Goal: Complete application form: Complete application form

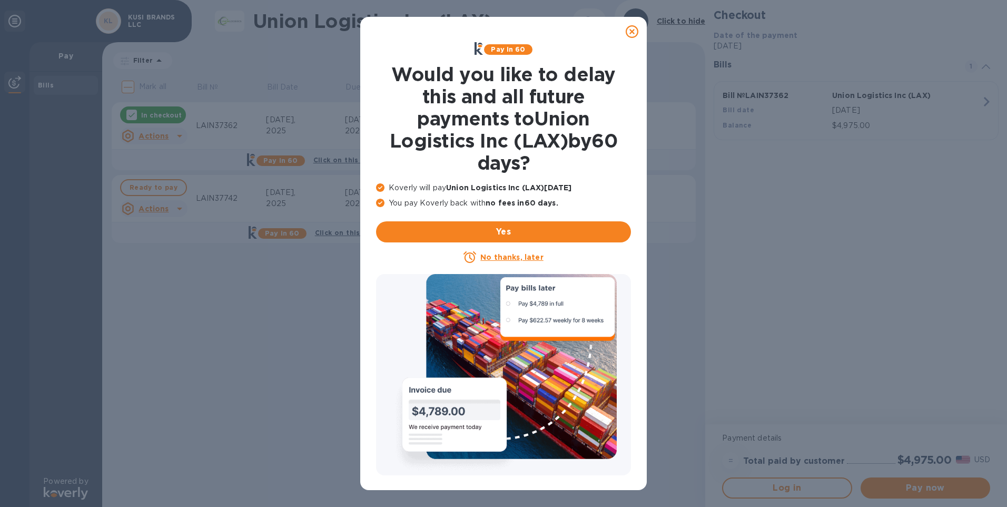
click at [501, 255] on u "No thanks, later" at bounding box center [511, 257] width 63 height 8
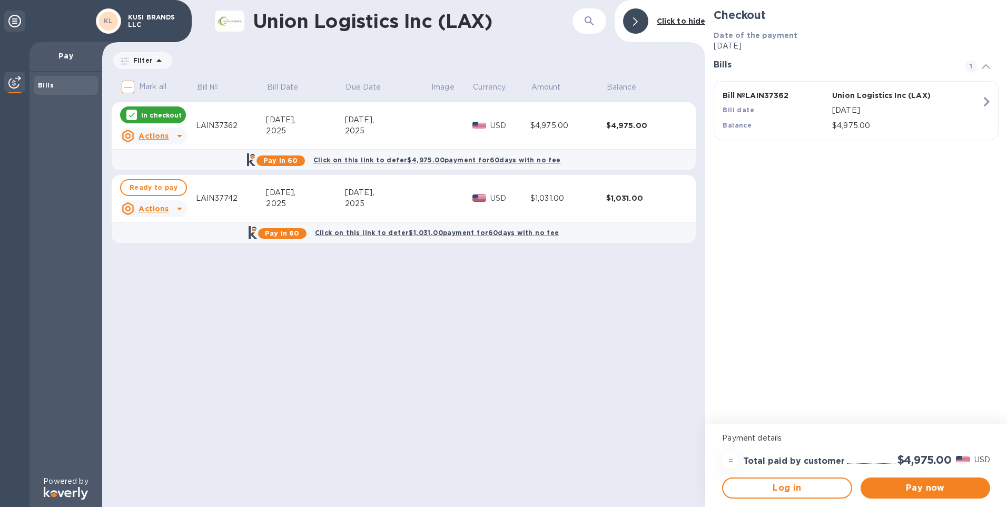
click at [164, 116] on p "In checkout" at bounding box center [161, 115] width 41 height 9
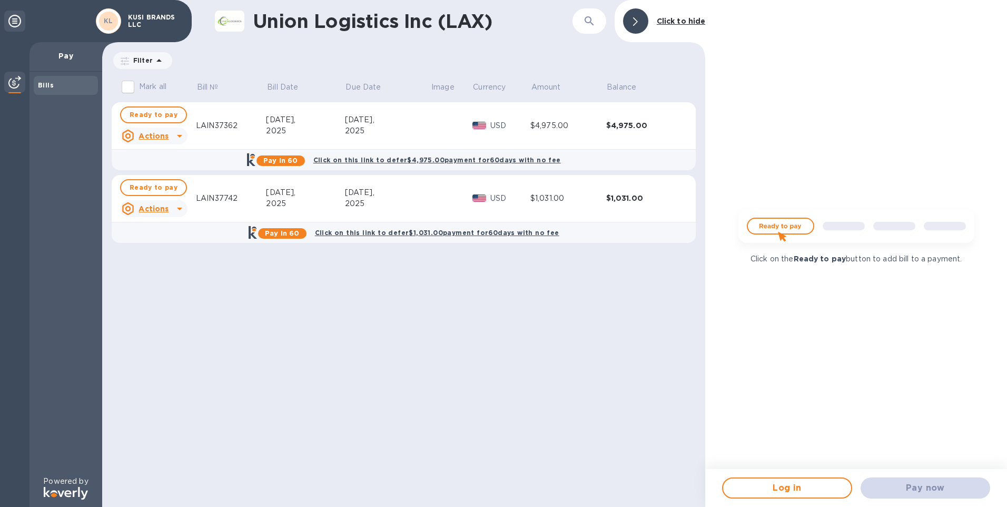
click at [778, 228] on img at bounding box center [856, 230] width 253 height 51
click at [940, 489] on div "Pay now" at bounding box center [925, 487] width 138 height 29
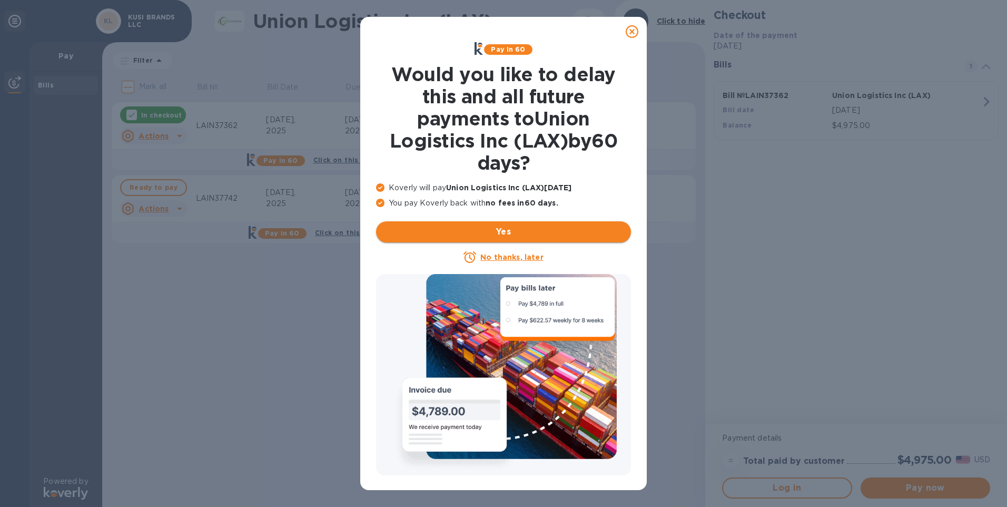
click at [506, 231] on span "Yes" at bounding box center [503, 231] width 238 height 13
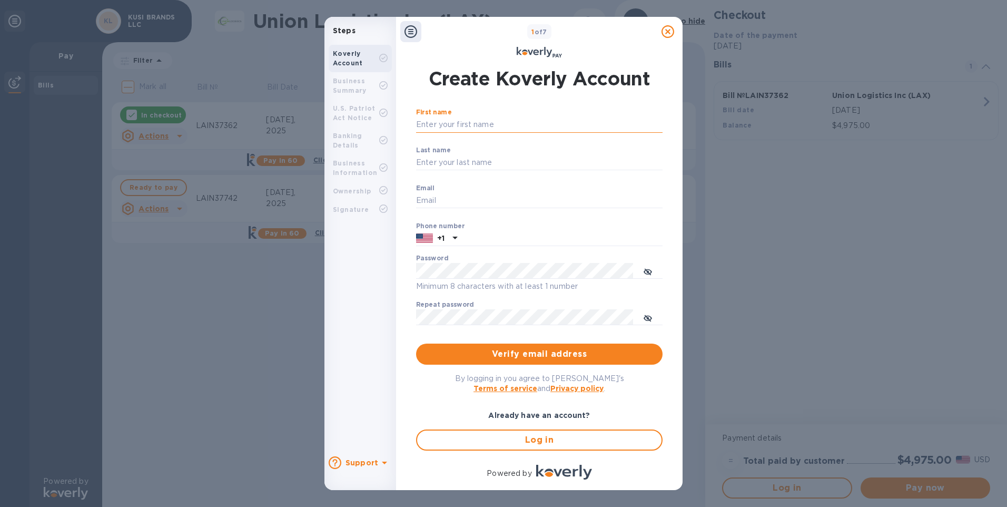
click at [450, 124] on input "First name" at bounding box center [539, 125] width 246 height 16
type input "[PERSON_NAME]"
type input "[PERSON_NAME][EMAIL_ADDRESS][DOMAIN_NAME]"
click at [469, 239] on input "text" at bounding box center [561, 239] width 201 height 16
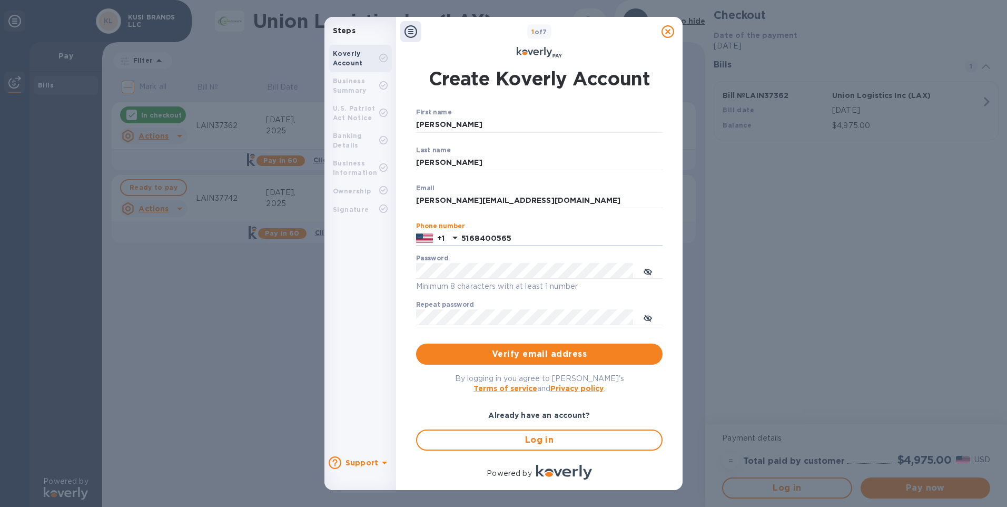
type input "5168400565"
click at [513, 351] on span "Verify email address" at bounding box center [539, 354] width 230 height 13
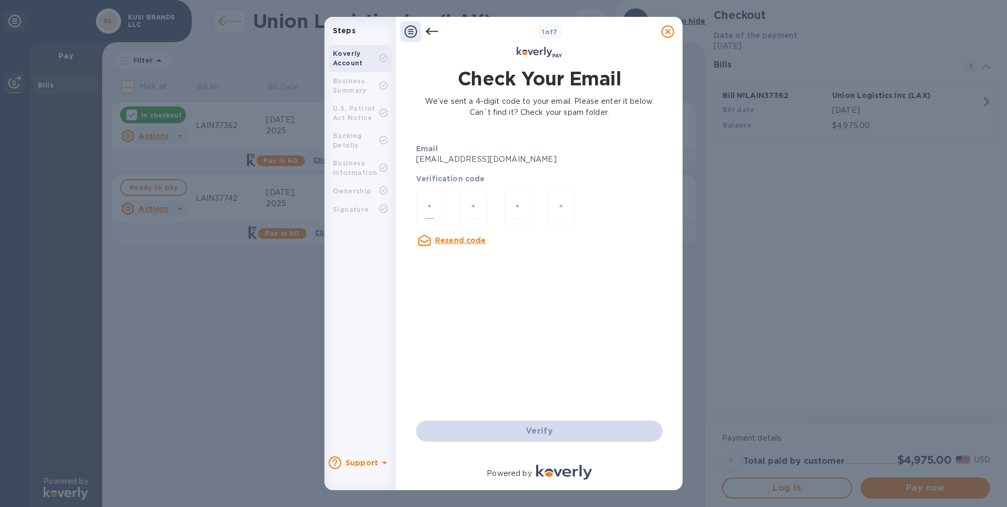
click at [434, 201] on div at bounding box center [429, 208] width 27 height 37
type input "6"
type input "1"
type input "8"
type input "9"
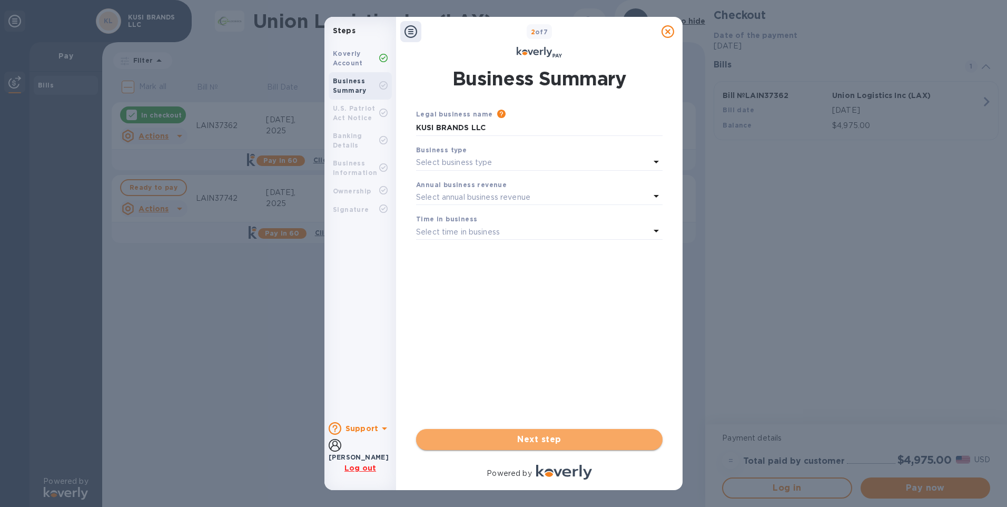
click at [537, 430] on button "Next step" at bounding box center [539, 439] width 246 height 21
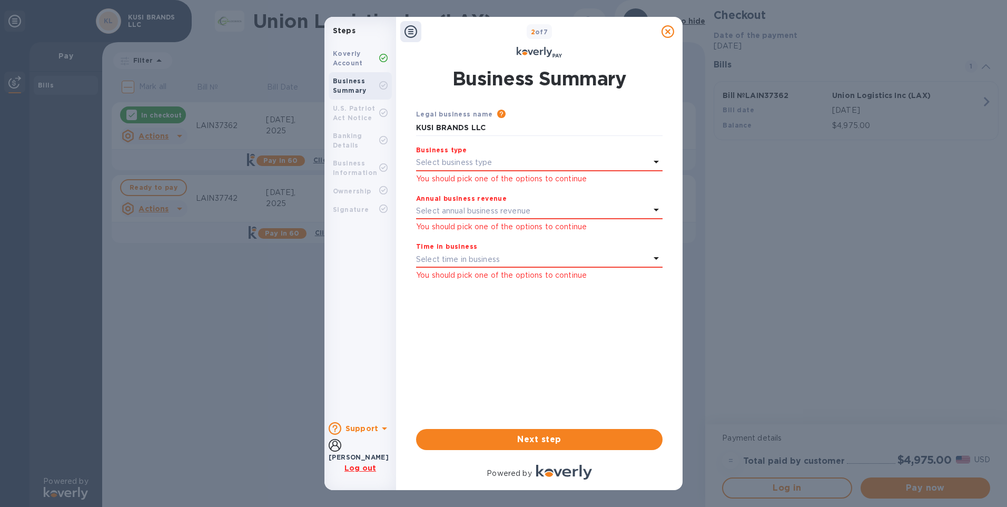
click at [654, 161] on icon at bounding box center [656, 161] width 13 height 13
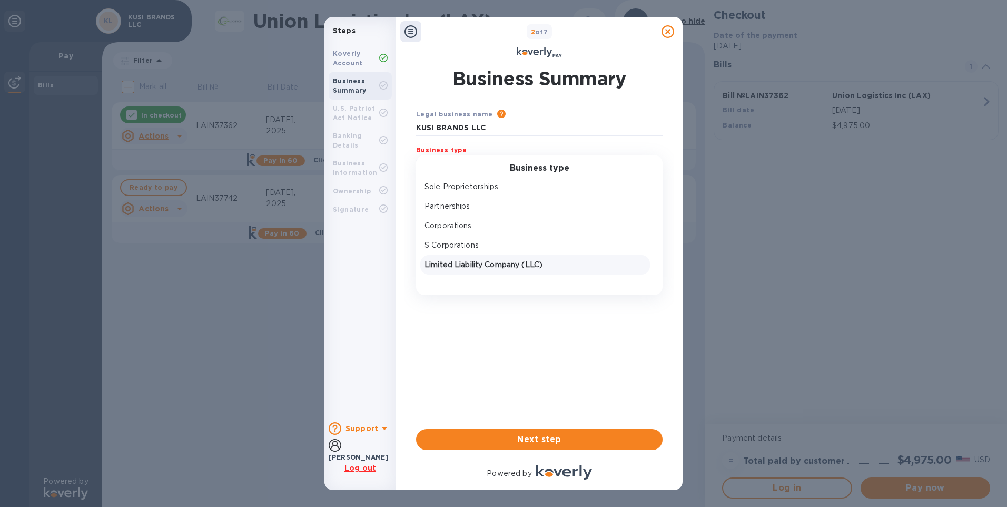
click at [471, 264] on p "Limited Liability Company (LLC)" at bounding box center [534, 264] width 221 height 11
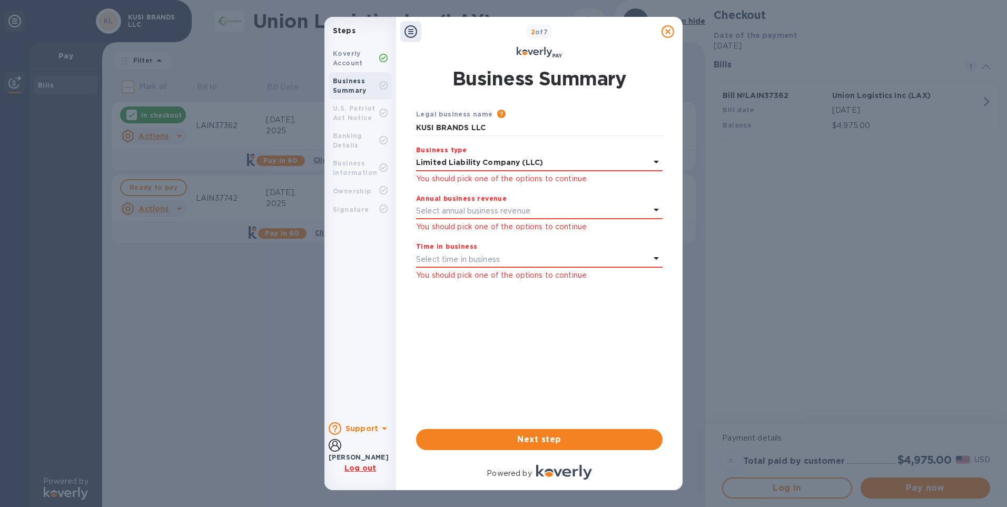
click at [658, 211] on icon at bounding box center [656, 209] width 13 height 13
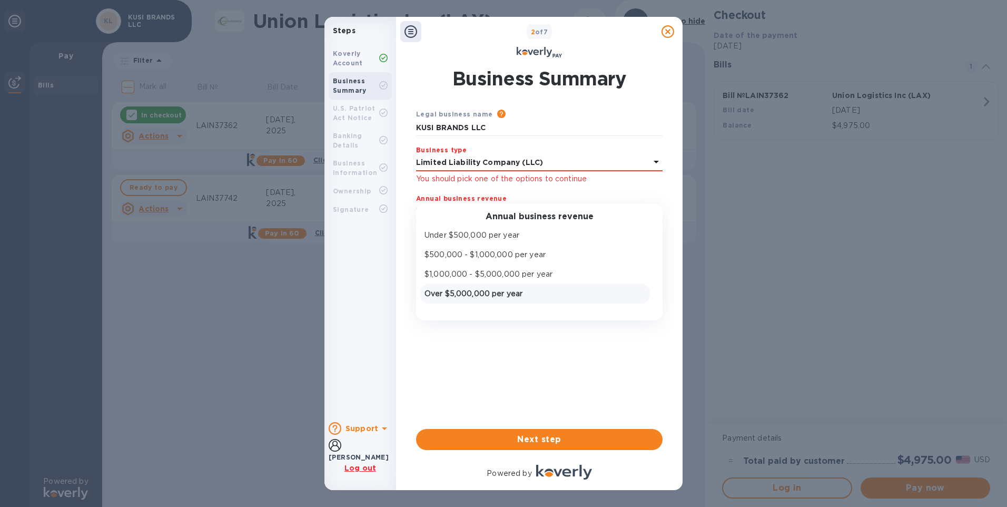
click at [493, 294] on p "Over $5,000,000 per year" at bounding box center [534, 293] width 221 height 11
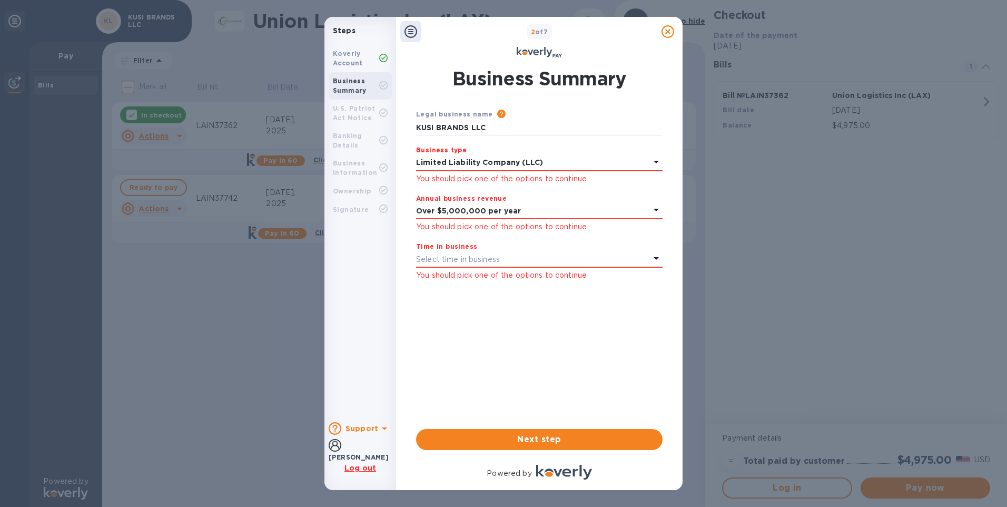
click at [654, 258] on icon at bounding box center [656, 258] width 13 height 13
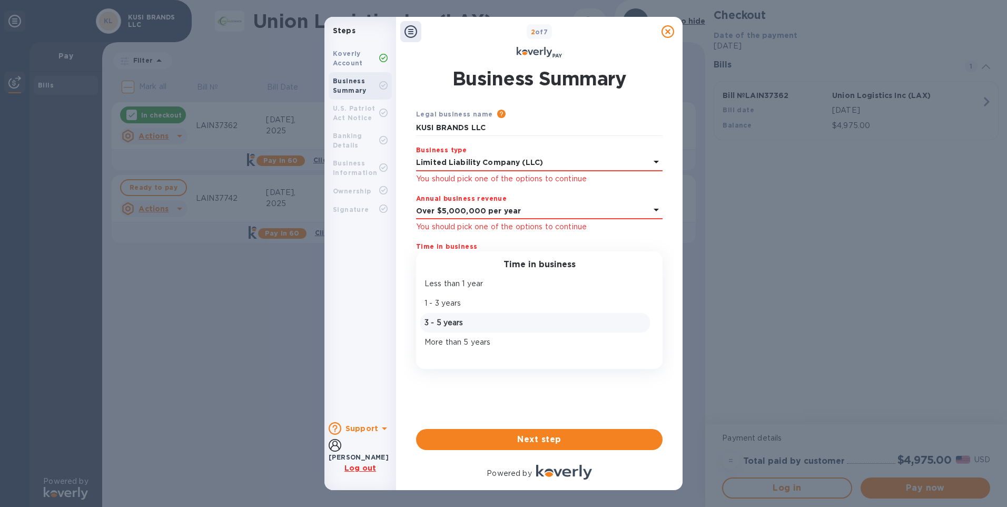
click at [439, 319] on p "3 - 5 years" at bounding box center [534, 322] width 221 height 11
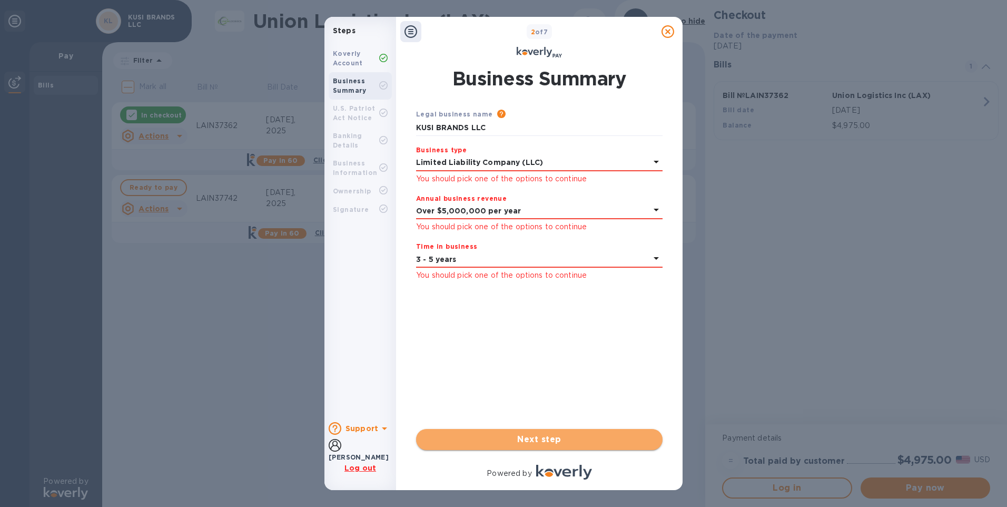
click at [528, 442] on span "Next step" at bounding box center [539, 439] width 230 height 13
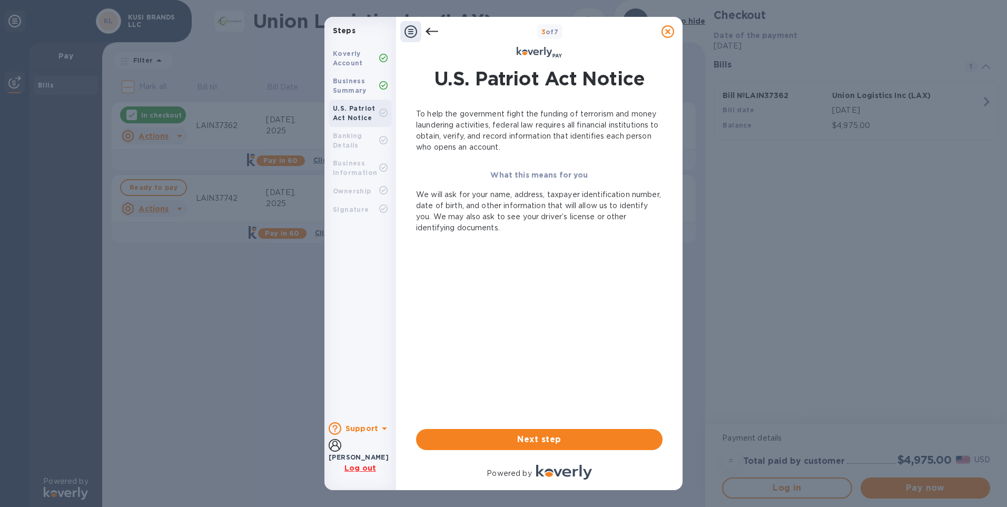
click at [658, 30] on div at bounding box center [667, 31] width 21 height 21
